Goal: Information Seeking & Learning: Learn about a topic

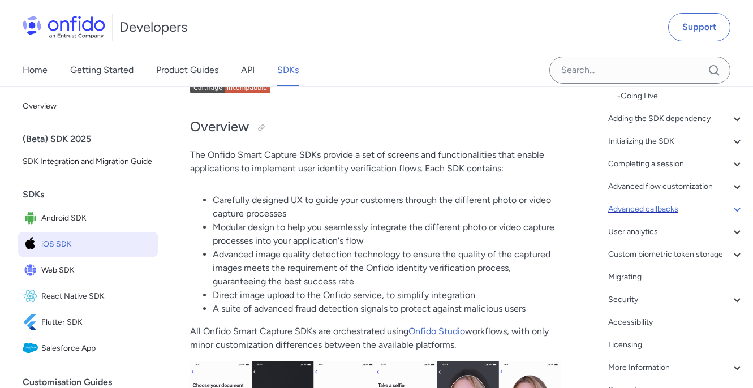
scroll to position [144, 0]
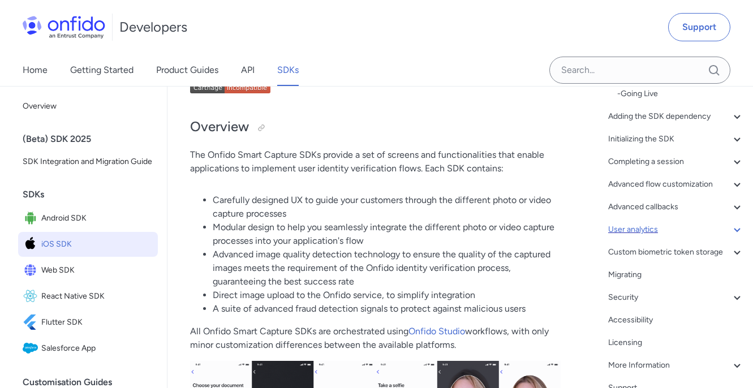
click at [655, 235] on div "User analytics" at bounding box center [676, 230] width 136 height 14
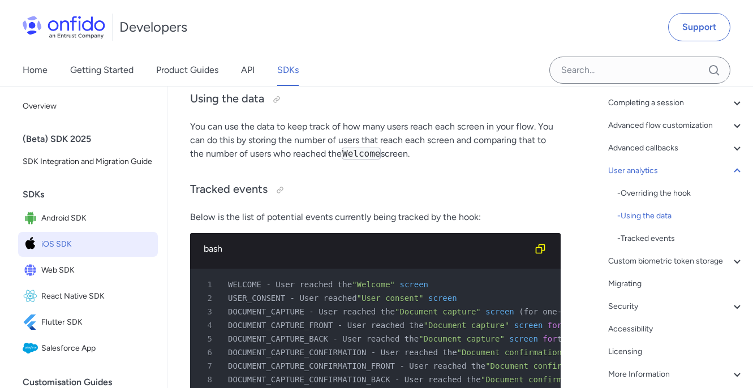
scroll to position [32205, 0]
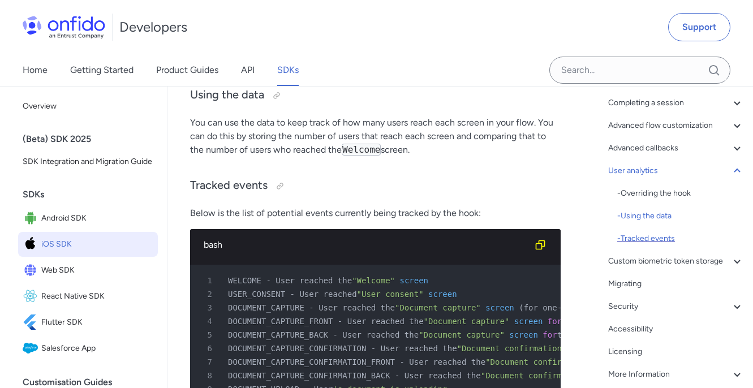
click at [647, 234] on div "- Tracked events" at bounding box center [680, 239] width 127 height 14
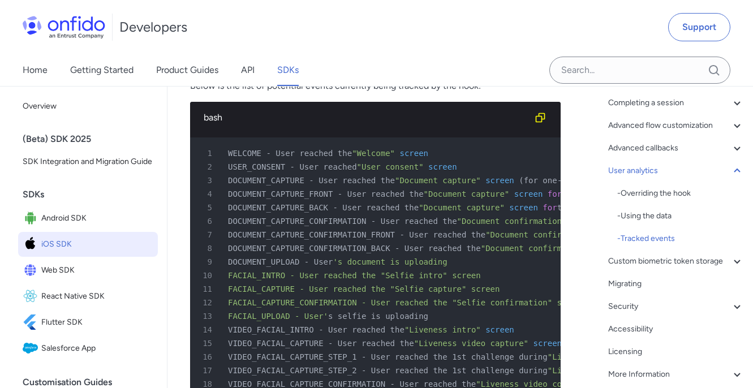
scroll to position [32319, 0]
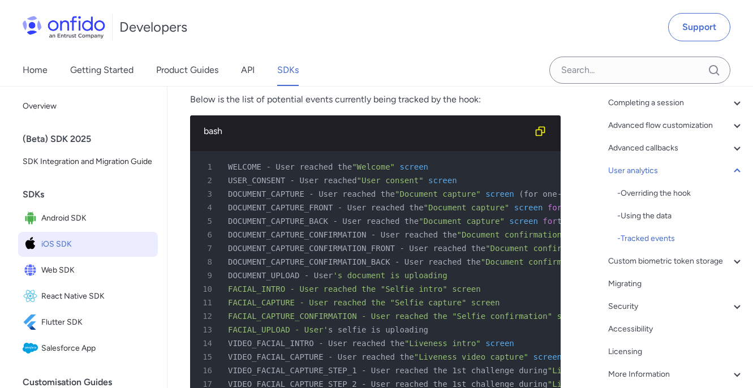
click at [278, 77] on div at bounding box center [280, 72] width 9 height 9
click at [273, 81] on div at bounding box center [280, 72] width 18 height 18
click at [81, 219] on span "Android SDK" at bounding box center [97, 219] width 112 height 16
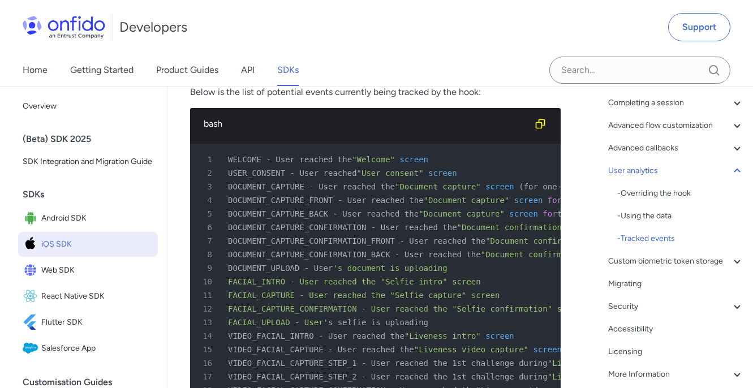
scroll to position [32316, 0]
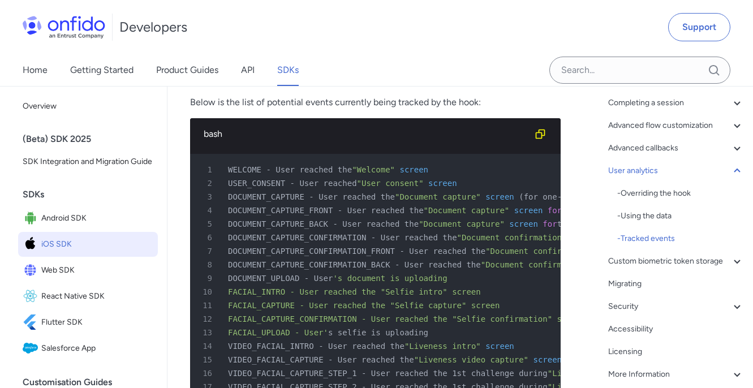
click at [280, 80] on div at bounding box center [280, 75] width 9 height 9
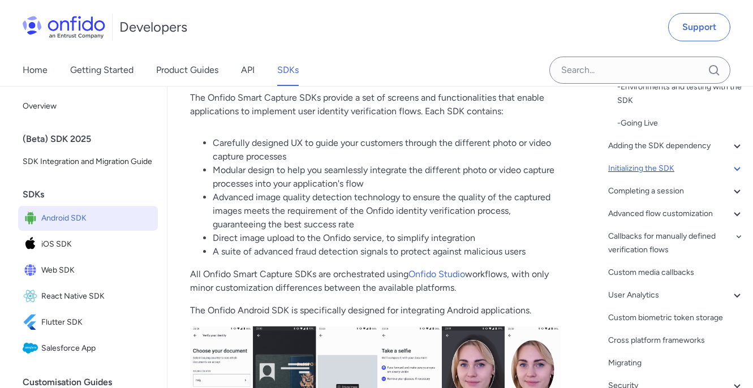
scroll to position [117, 0]
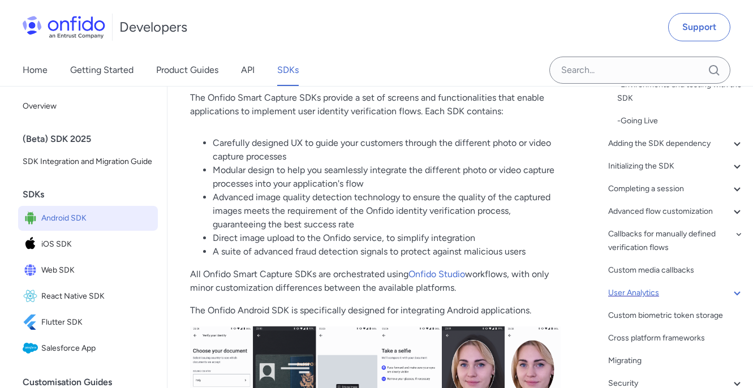
click at [643, 293] on div "User Analytics" at bounding box center [676, 293] width 136 height 14
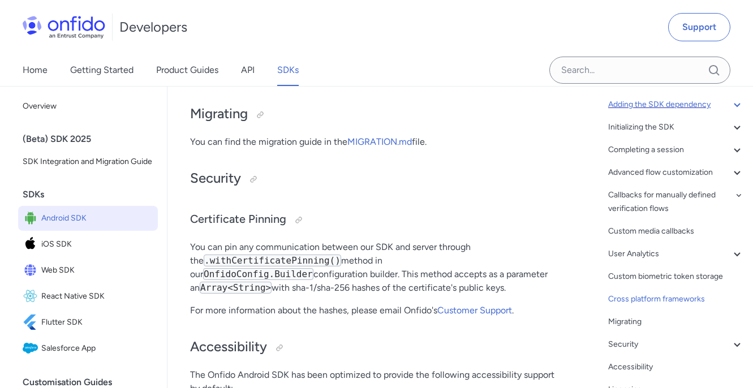
scroll to position [100, 0]
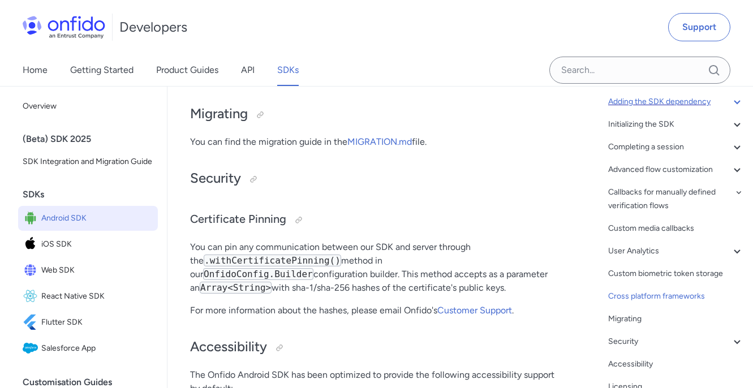
click at [643, 165] on div "Advanced flow customization" at bounding box center [676, 170] width 136 height 14
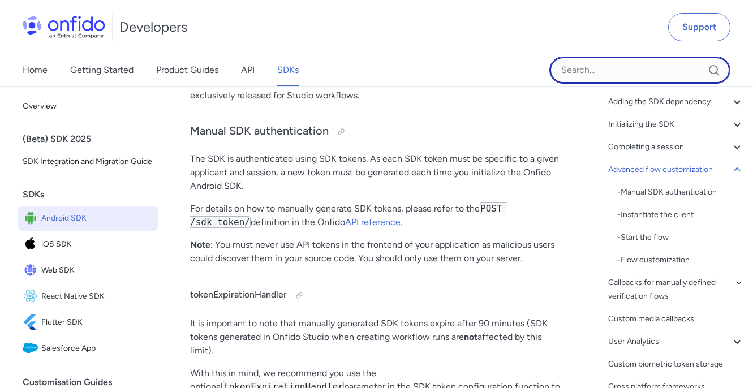
click at [647, 65] on input "Onfido search input field" at bounding box center [639, 70] width 181 height 27
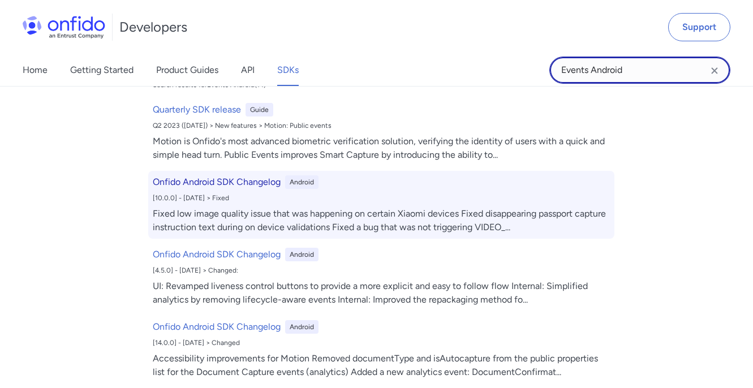
scroll to position [0, 0]
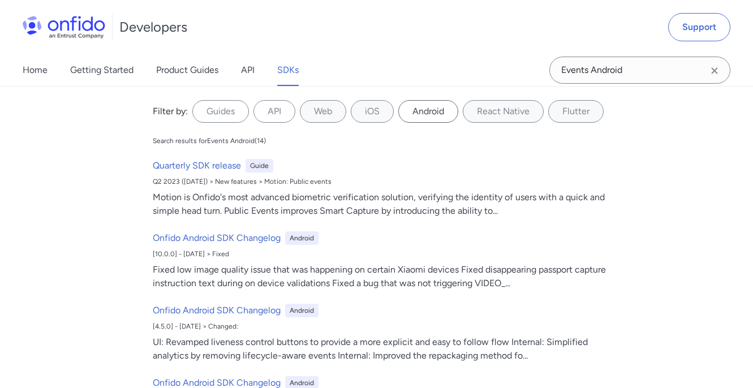
click at [427, 117] on label "Android" at bounding box center [428, 111] width 60 height 23
click at [0, 0] on input "Android" at bounding box center [0, 0] width 0 height 0
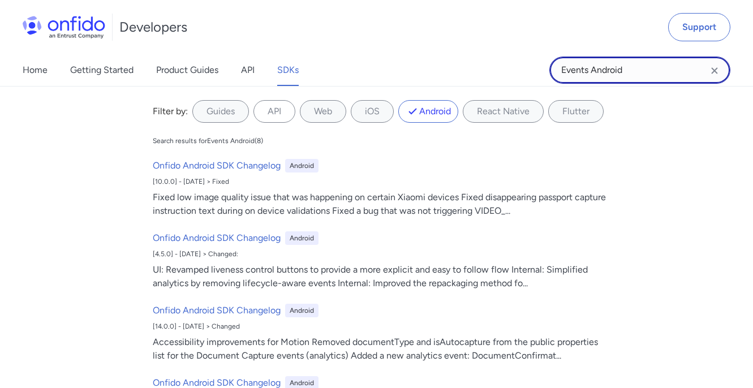
click at [606, 70] on input "Events Android" at bounding box center [639, 70] width 181 height 27
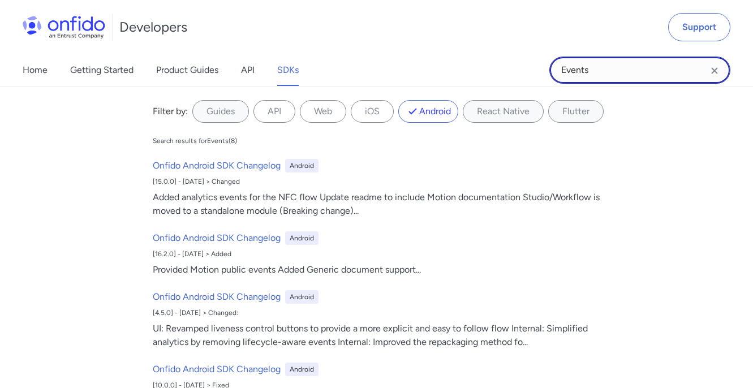
type input "Events"
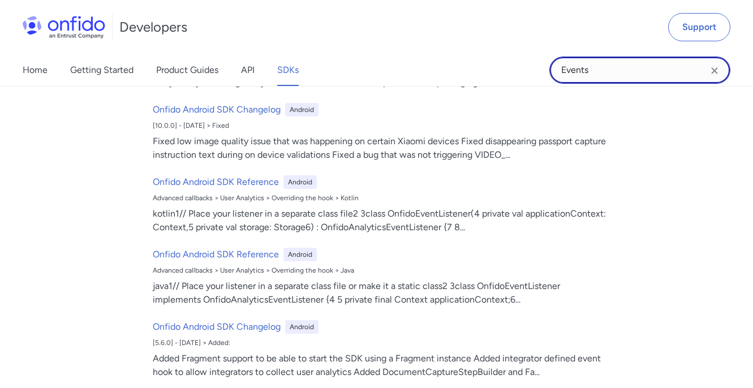
scroll to position [290, 0]
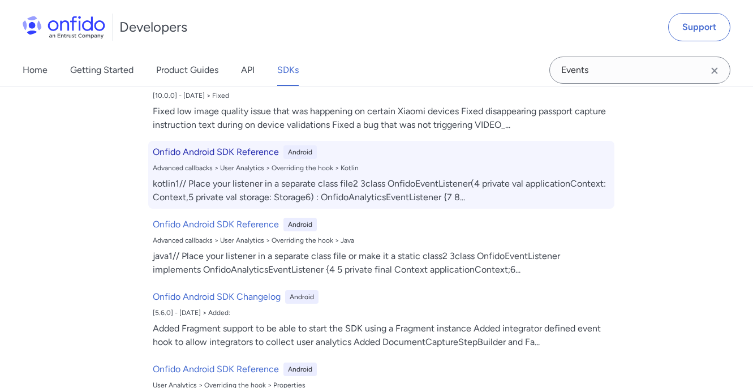
click at [255, 150] on h6 "Onfido Android SDK Reference" at bounding box center [216, 152] width 126 height 14
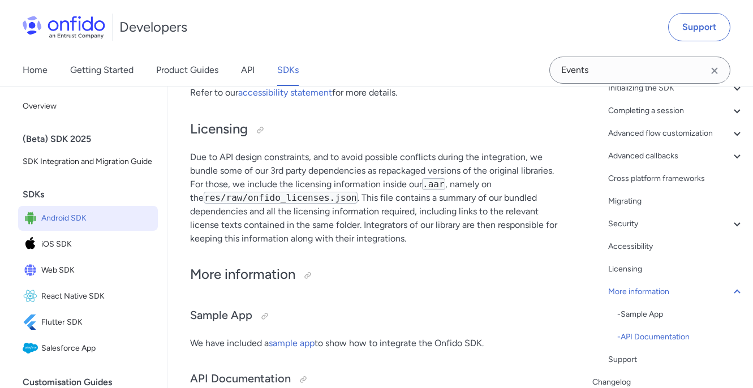
scroll to position [22074, 0]
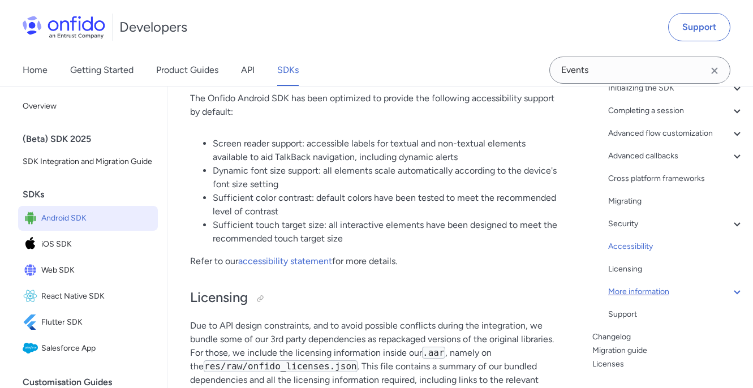
click at [626, 291] on div "More information" at bounding box center [676, 292] width 136 height 14
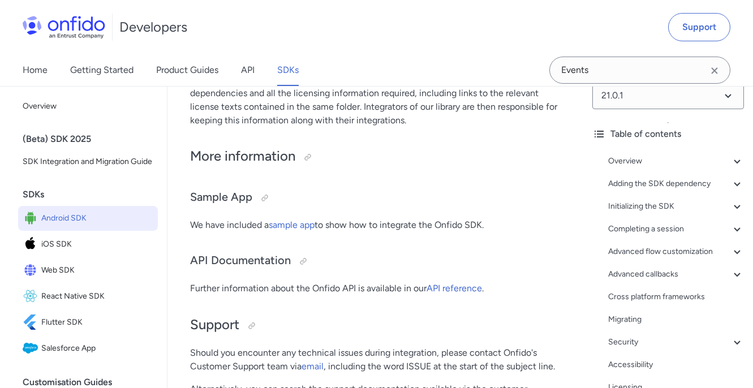
scroll to position [14, 0]
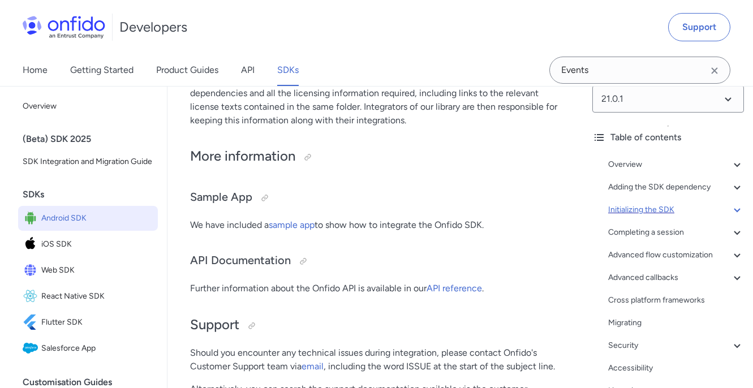
click at [630, 212] on div "Initializing the SDK" at bounding box center [676, 210] width 136 height 14
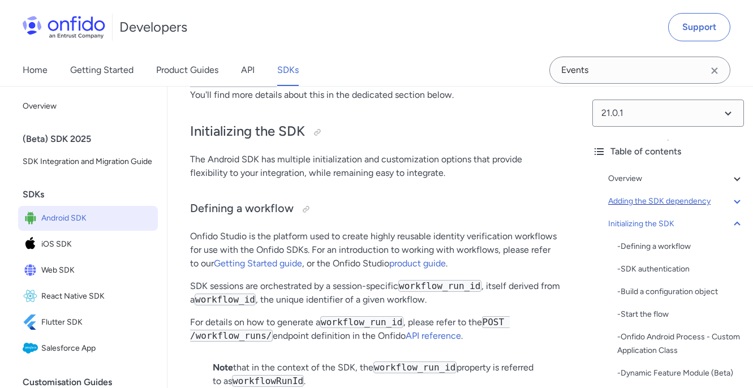
click at [647, 202] on div "Adding the SDK dependency" at bounding box center [676, 202] width 136 height 14
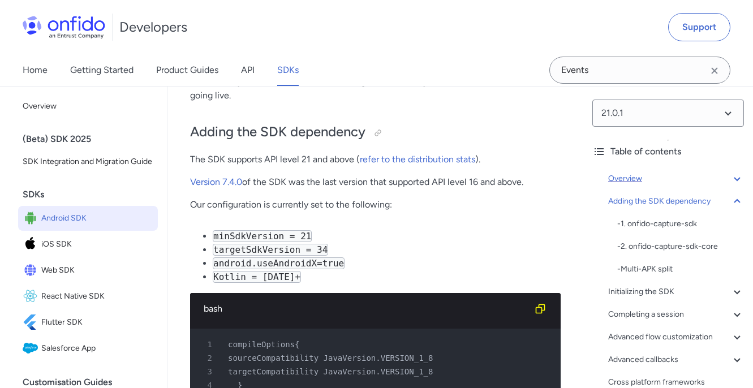
click at [620, 175] on div "Overview" at bounding box center [676, 179] width 136 height 14
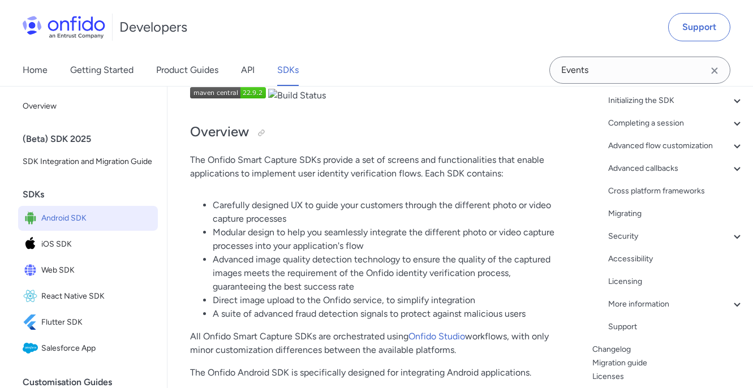
scroll to position [183, 0]
click at [646, 166] on div "Advanced callbacks" at bounding box center [676, 168] width 136 height 14
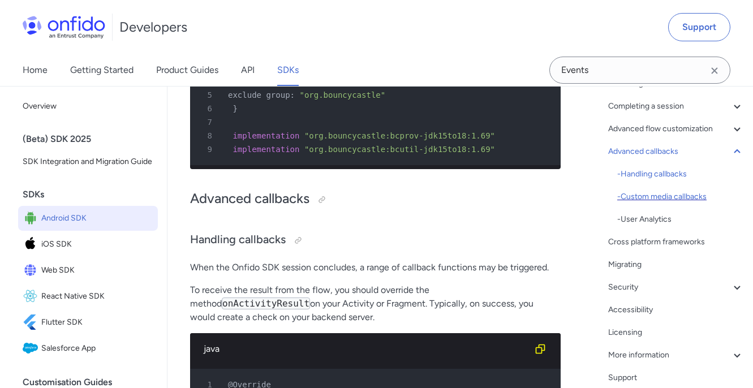
scroll to position [144, 0]
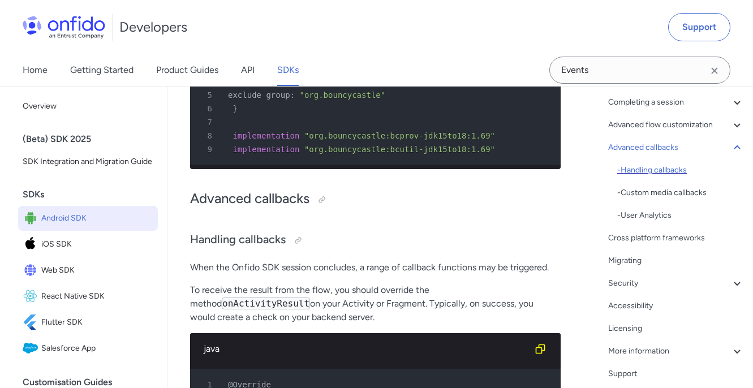
click at [630, 169] on div "- Handling callbacks" at bounding box center [680, 171] width 127 height 14
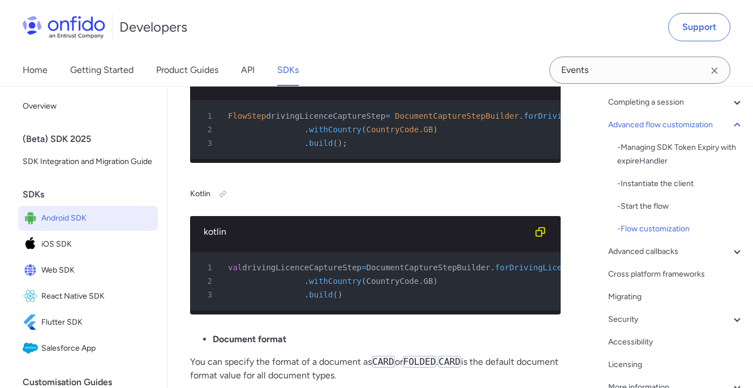
scroll to position [13555, 0]
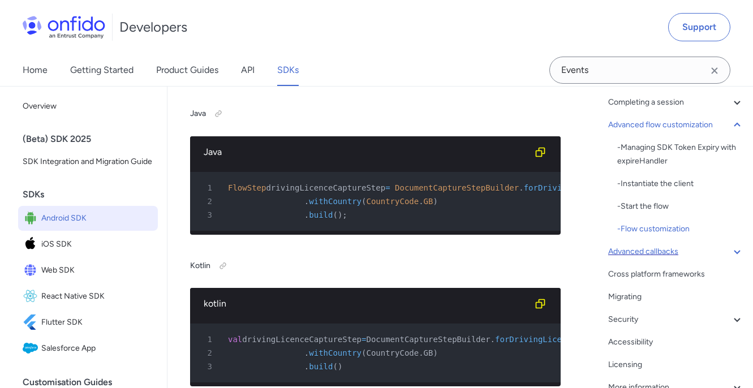
click at [664, 255] on div "Advanced callbacks" at bounding box center [676, 252] width 136 height 14
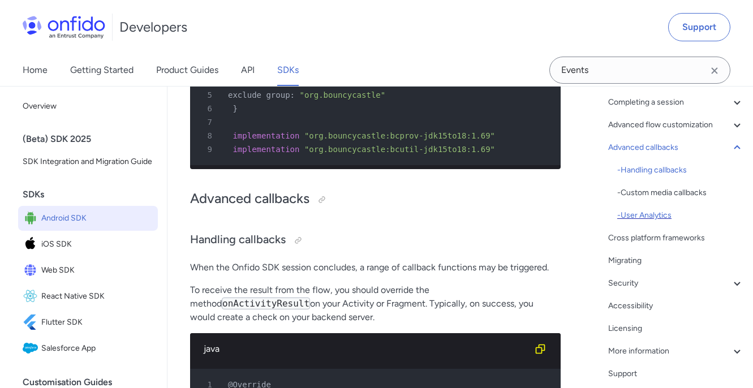
click at [656, 219] on div "- User Analytics" at bounding box center [680, 216] width 127 height 14
